Goal: Find specific page/section: Find specific page/section

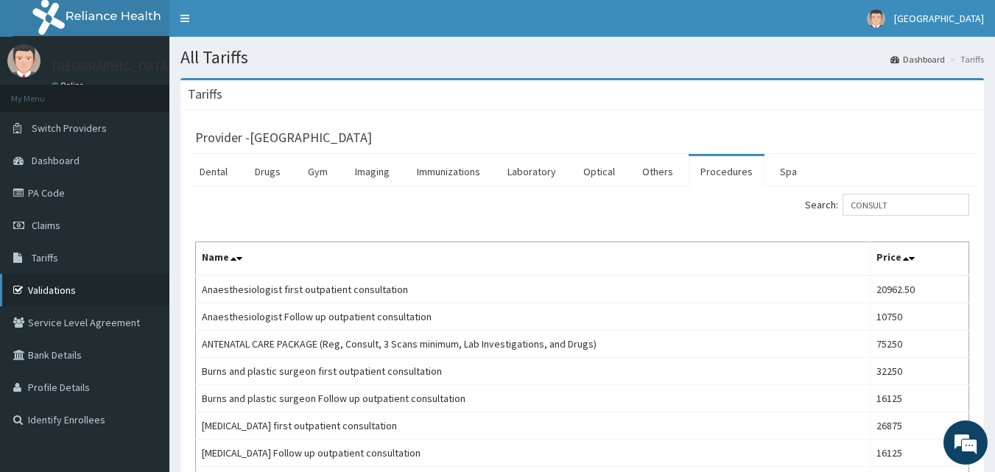
click at [64, 295] on link "Validations" at bounding box center [84, 290] width 169 height 32
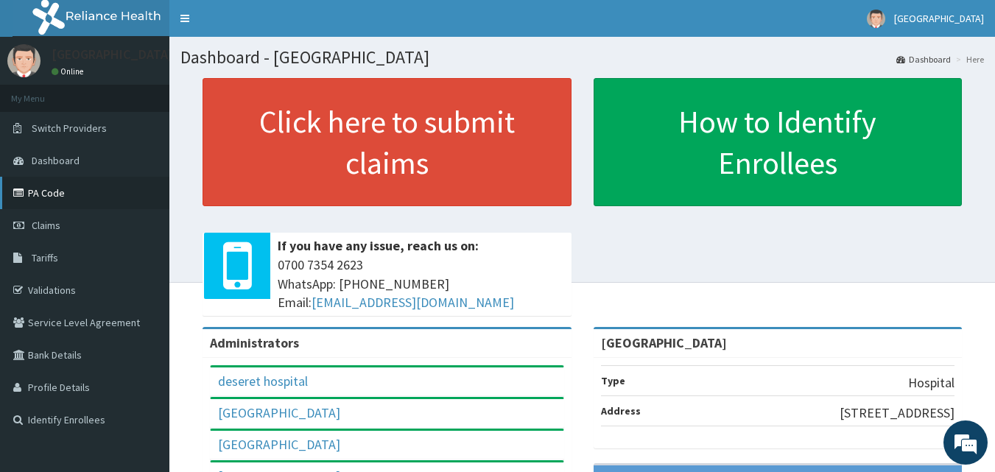
click at [60, 198] on link "PA Code" at bounding box center [84, 193] width 169 height 32
